Goal: Task Accomplishment & Management: Use online tool/utility

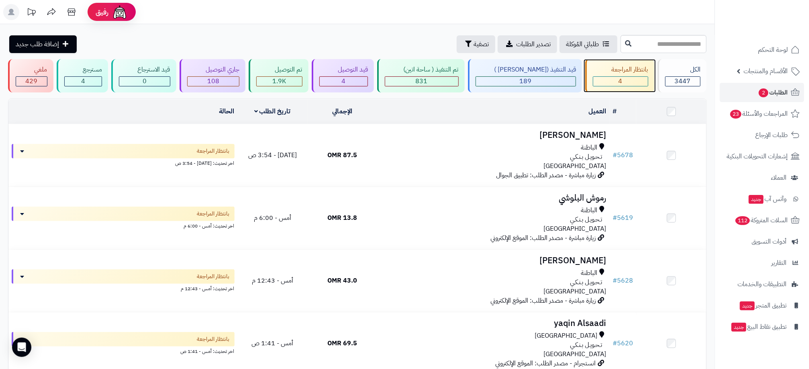
click at [624, 81] on div "4" at bounding box center [621, 81] width 55 height 9
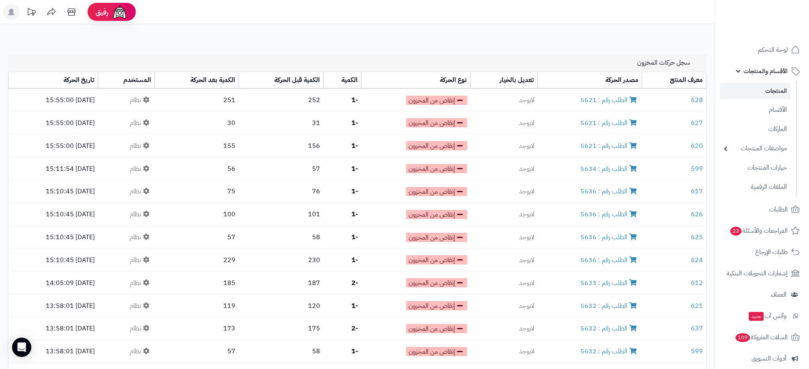
scroll to position [958, 0]
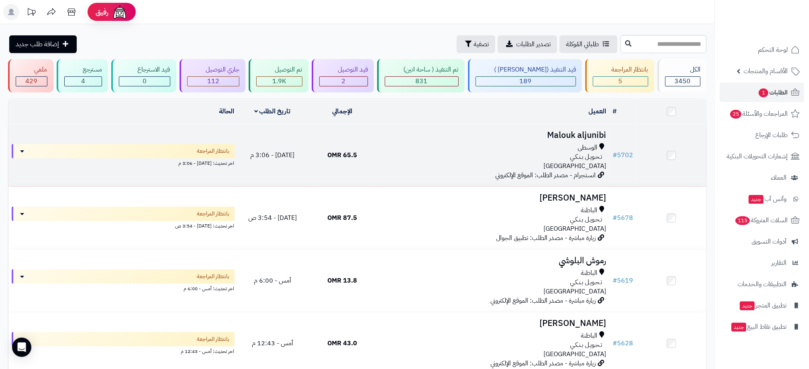
click at [405, 156] on div "تـحـويـل بـنـكـي" at bounding box center [494, 156] width 226 height 9
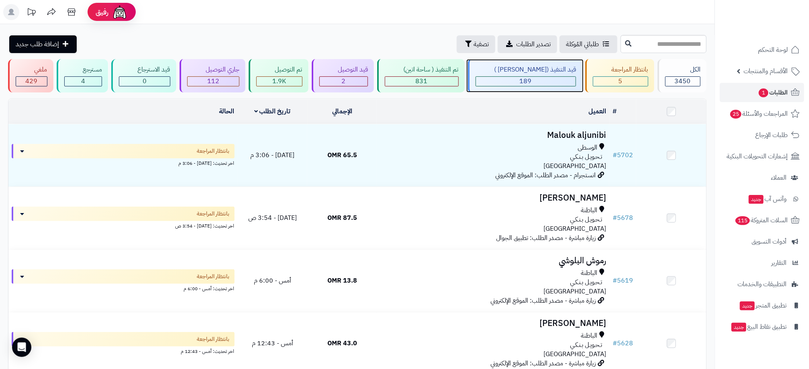
click at [522, 86] on div "189" at bounding box center [526, 81] width 100 height 9
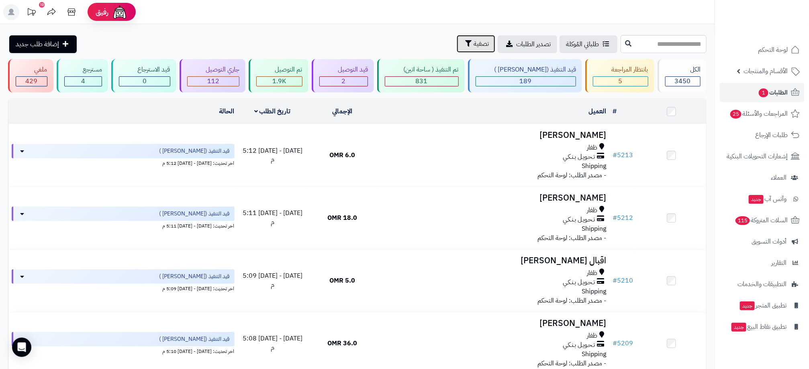
click at [474, 44] on span "تصفية" at bounding box center [481, 44] width 15 height 10
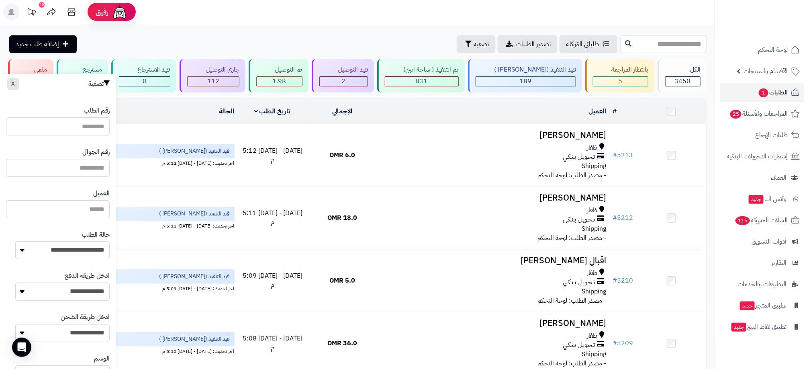
click at [390, 36] on div "طلباتي المُوكلة تصدير الطلبات تصفية إضافة طلب جديد" at bounding box center [313, 44] width 611 height 18
click at [498, 49] on link "تصدير الطلبات" at bounding box center [527, 44] width 59 height 18
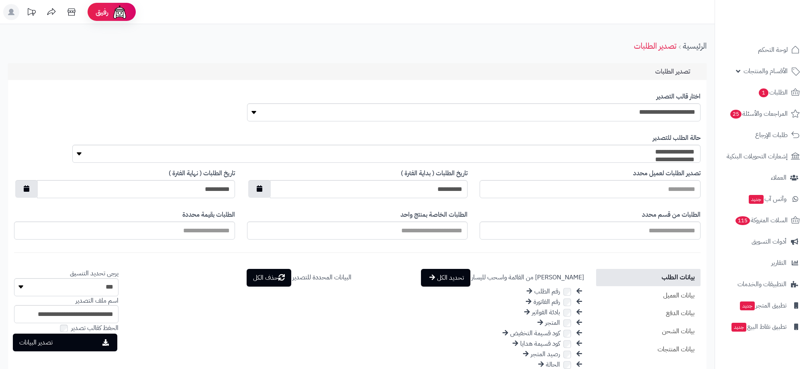
select select
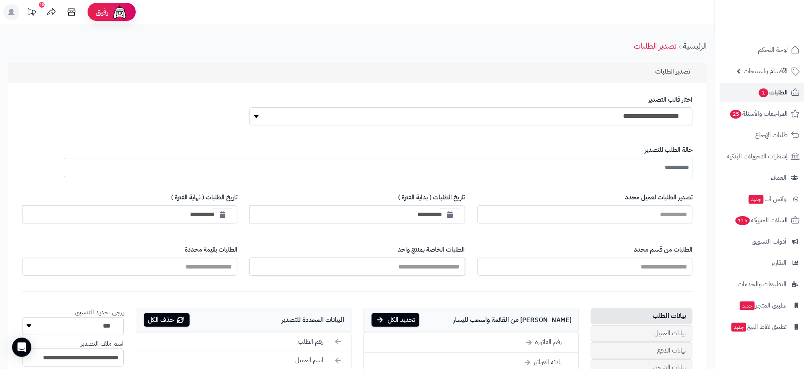
click at [443, 264] on input "text" at bounding box center [357, 267] width 215 height 18
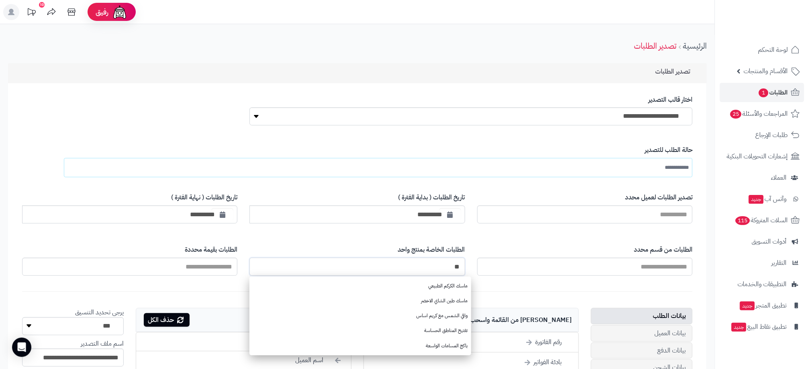
type input "*"
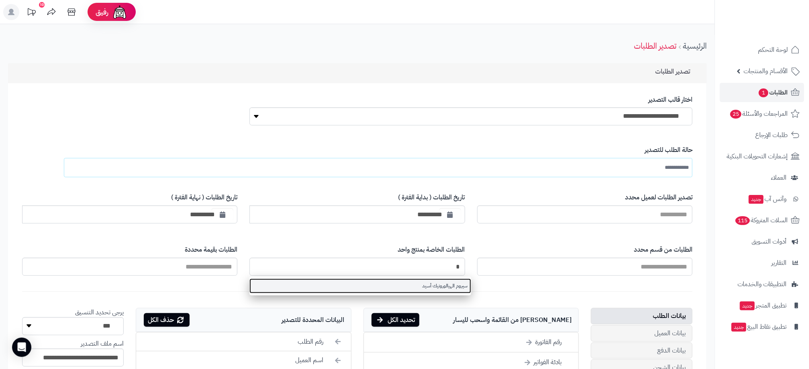
click at [449, 287] on link "سيروم الهيالورونيك أسيد" at bounding box center [360, 285] width 221 height 15
type input "**********"
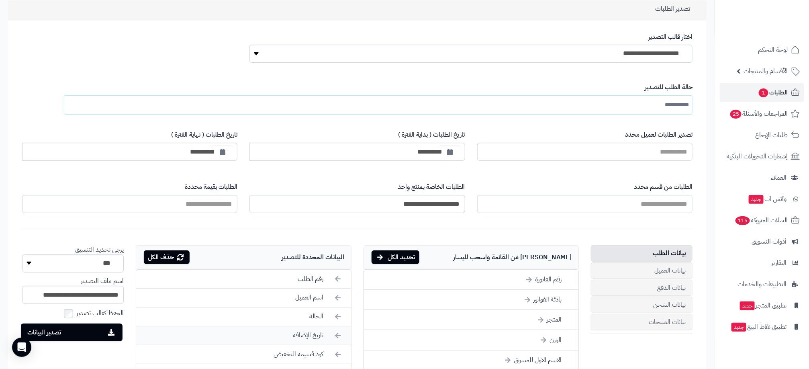
scroll to position [121, 0]
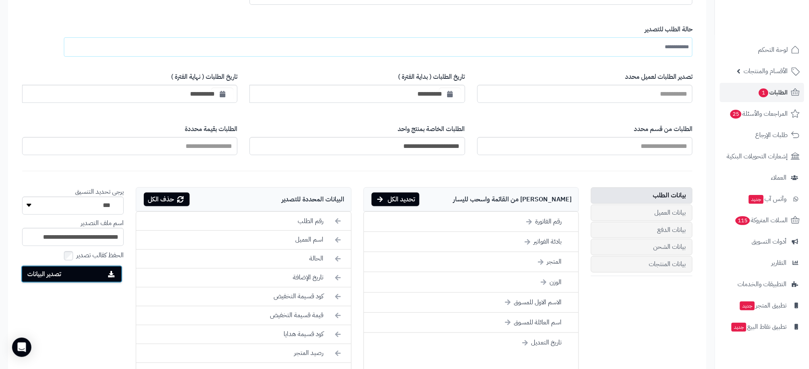
click at [79, 279] on button "تصدير البيانات" at bounding box center [72, 274] width 102 height 18
click at [633, 49] on ul at bounding box center [378, 46] width 629 height 19
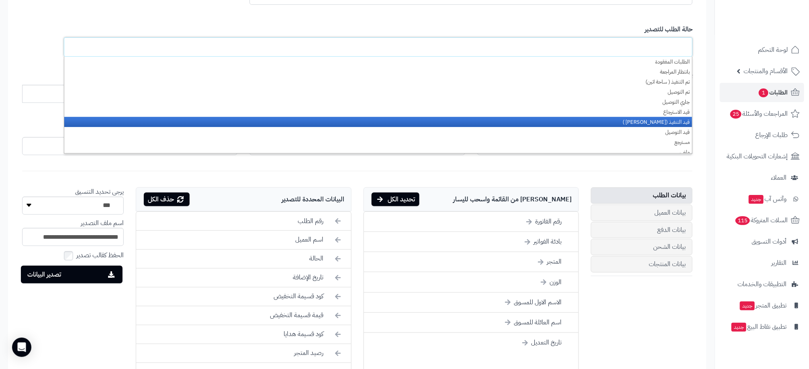
click at [659, 119] on li "قيد التنفيذ ([PERSON_NAME] )" at bounding box center [378, 122] width 628 height 10
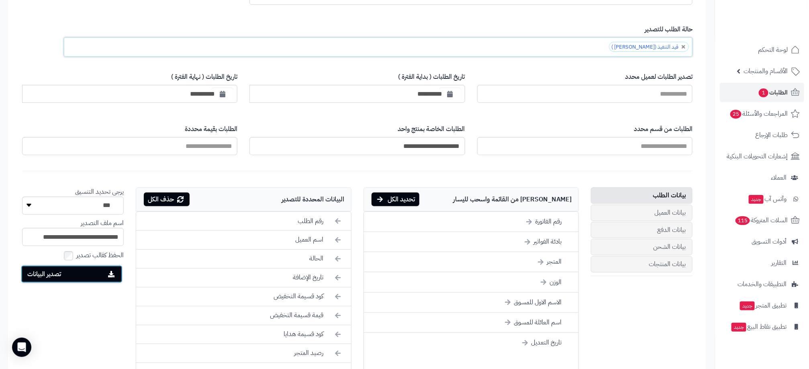
click at [83, 272] on button "تصدير البيانات" at bounding box center [72, 274] width 102 height 18
